Goal: Information Seeking & Learning: Learn about a topic

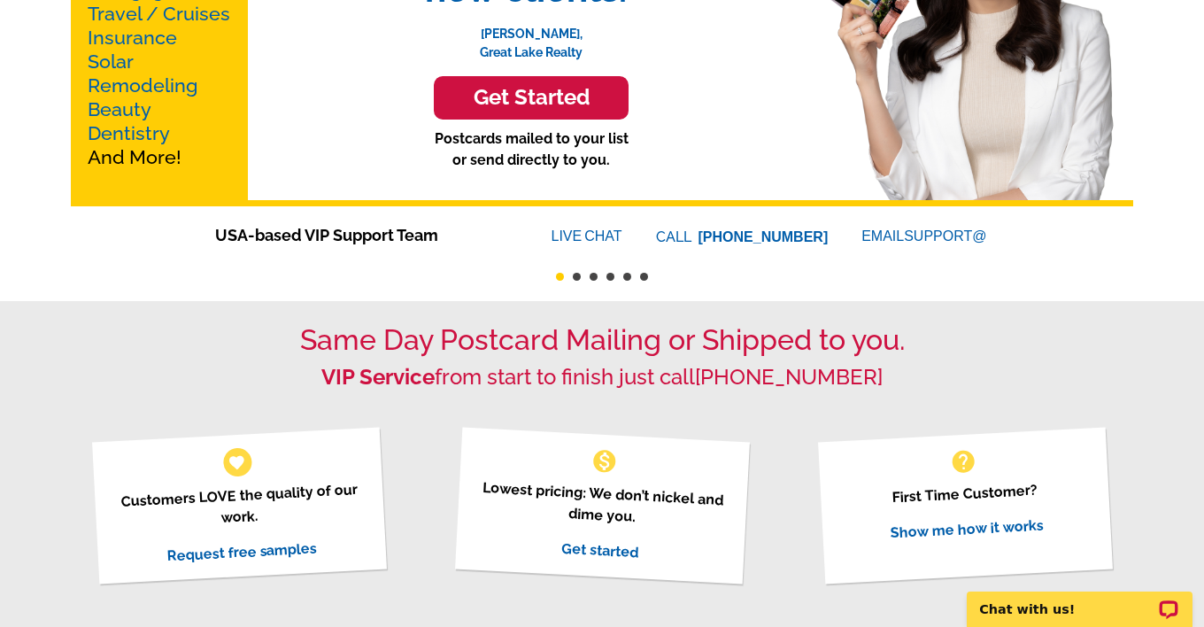
scroll to position [89, 0]
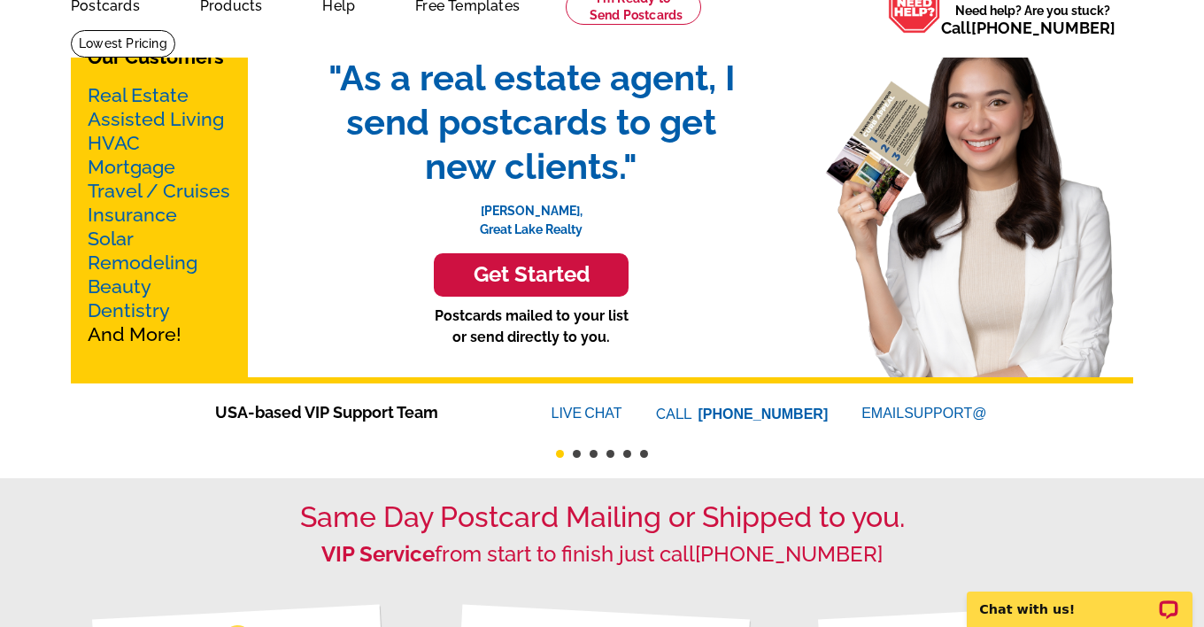
click at [509, 269] on h3 "Get Started" at bounding box center [531, 275] width 150 height 26
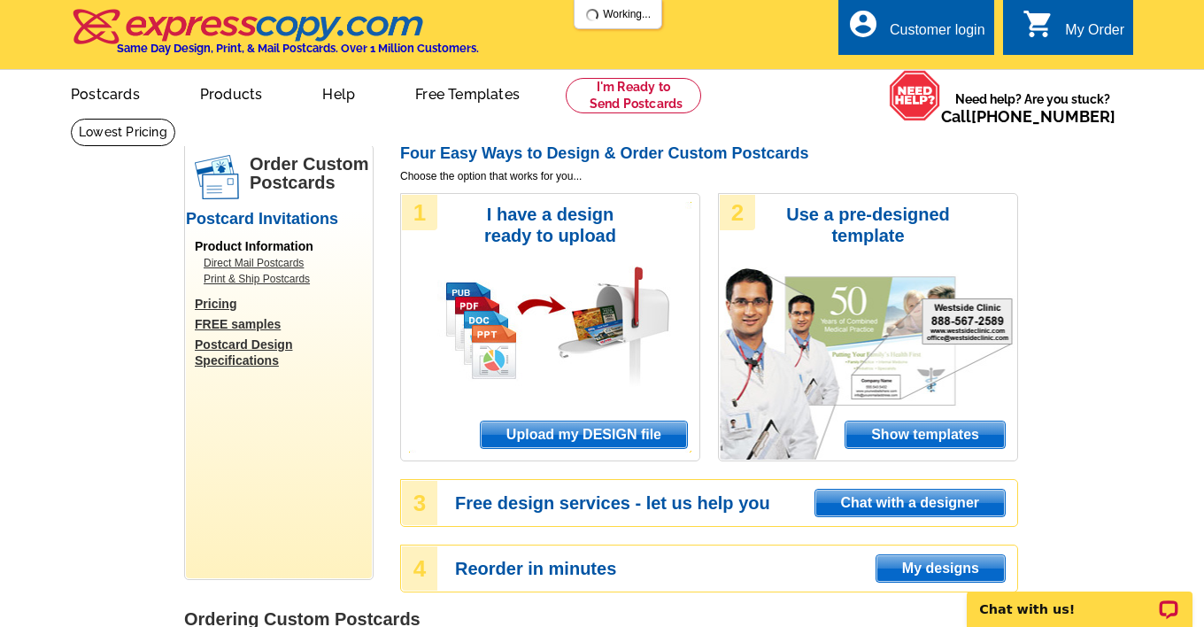
click at [220, 302] on link "Pricing" at bounding box center [283, 304] width 177 height 16
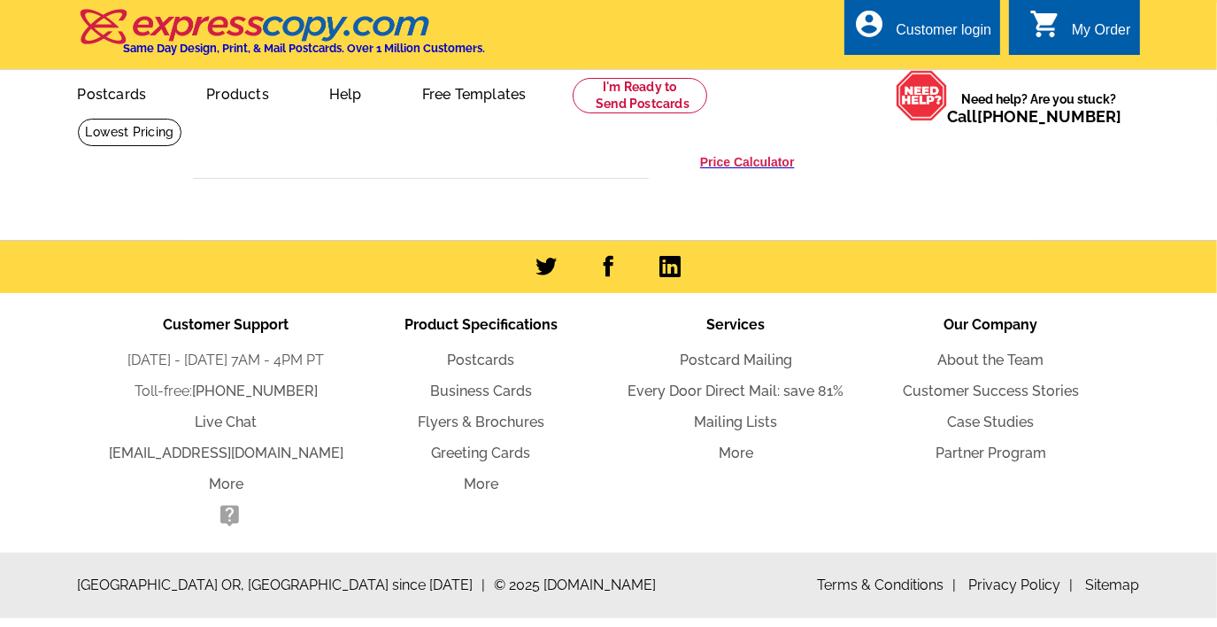
click at [307, 185] on div at bounding box center [421, 187] width 456 height 19
click at [324, 172] on div at bounding box center [421, 171] width 456 height 16
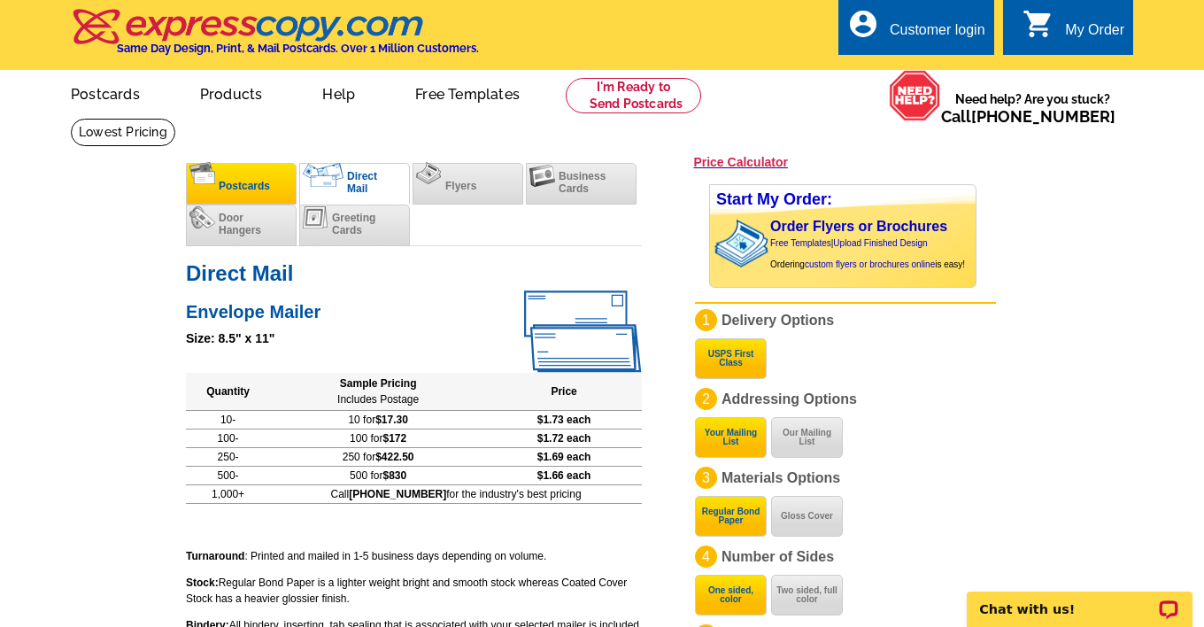
click at [230, 182] on span "Postcards" at bounding box center [244, 186] width 51 height 12
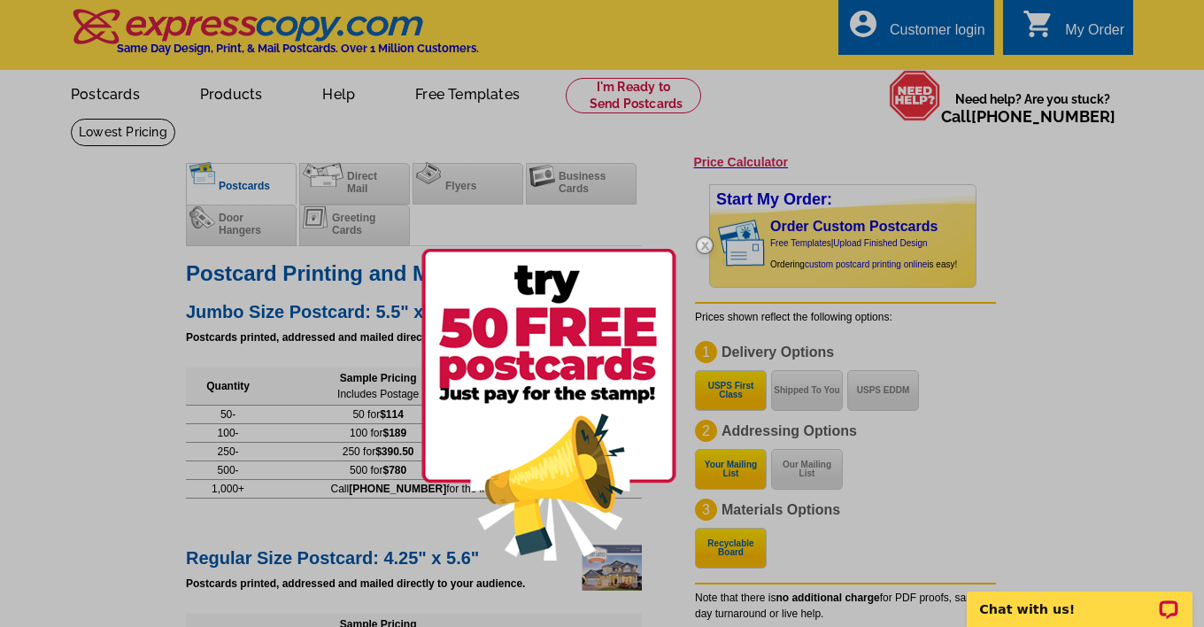
click at [706, 245] on img at bounding box center [704, 245] width 51 height 51
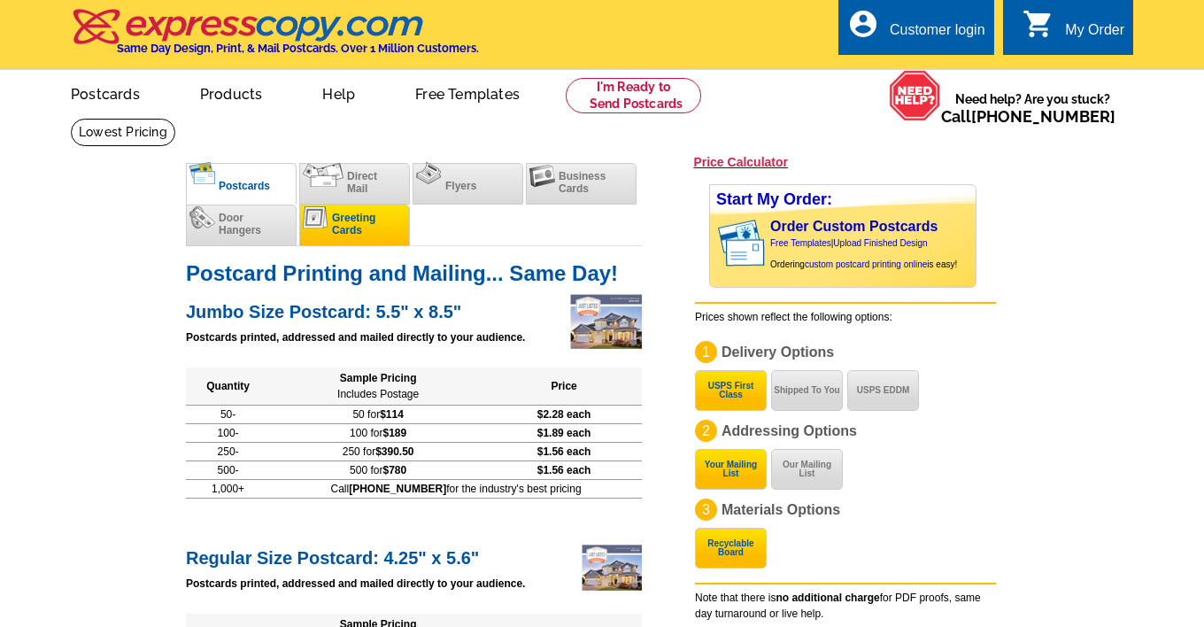
click at [341, 227] on span "Greeting Cards" at bounding box center [353, 224] width 43 height 25
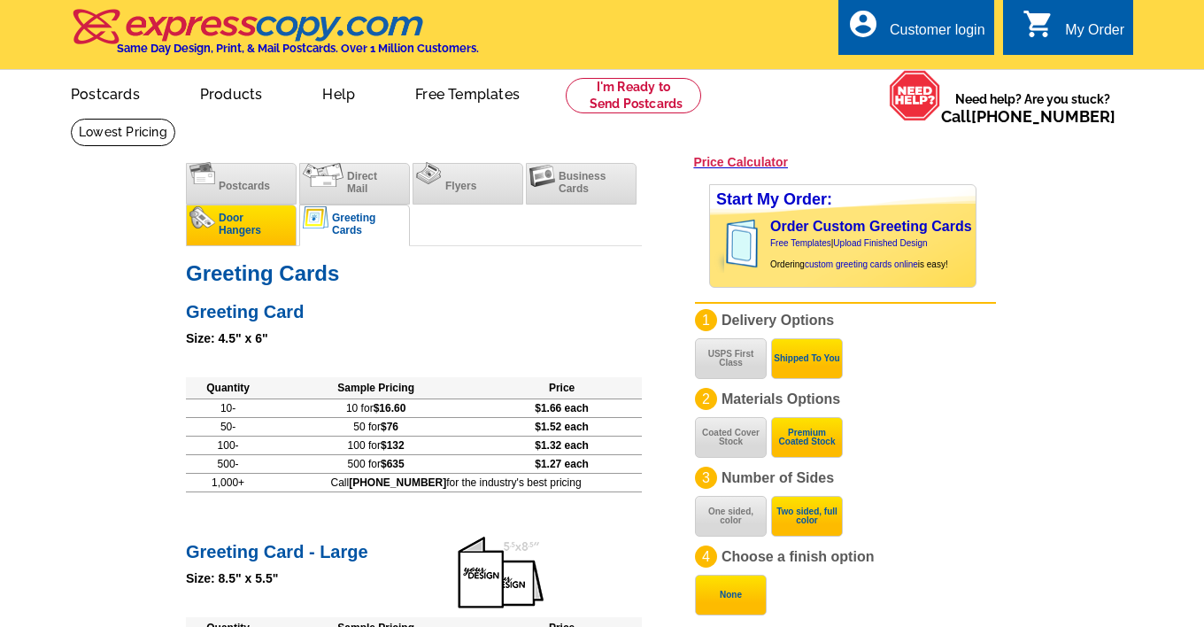
click at [221, 224] on span "Door Hangers" at bounding box center [240, 224] width 42 height 25
